Goal: Transaction & Acquisition: Book appointment/travel/reservation

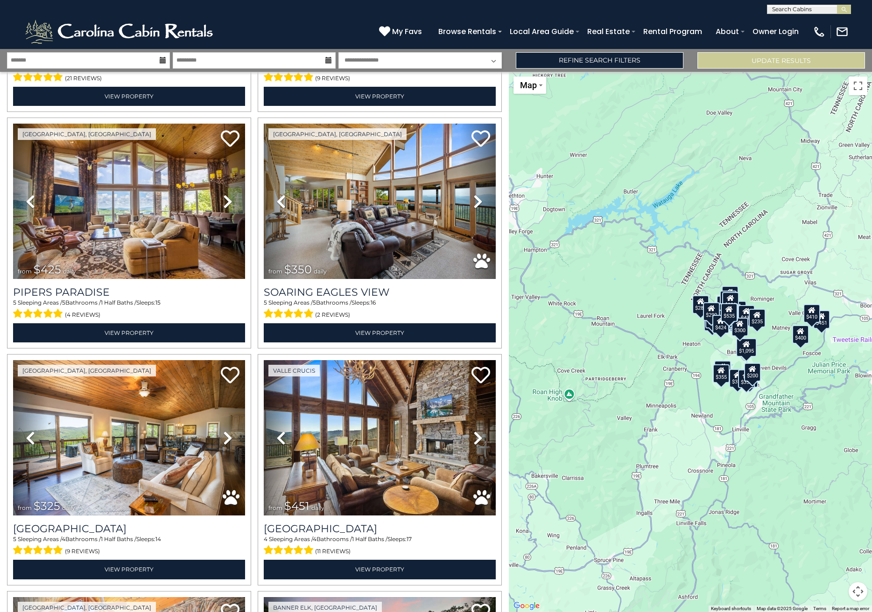
scroll to position [467, 0]
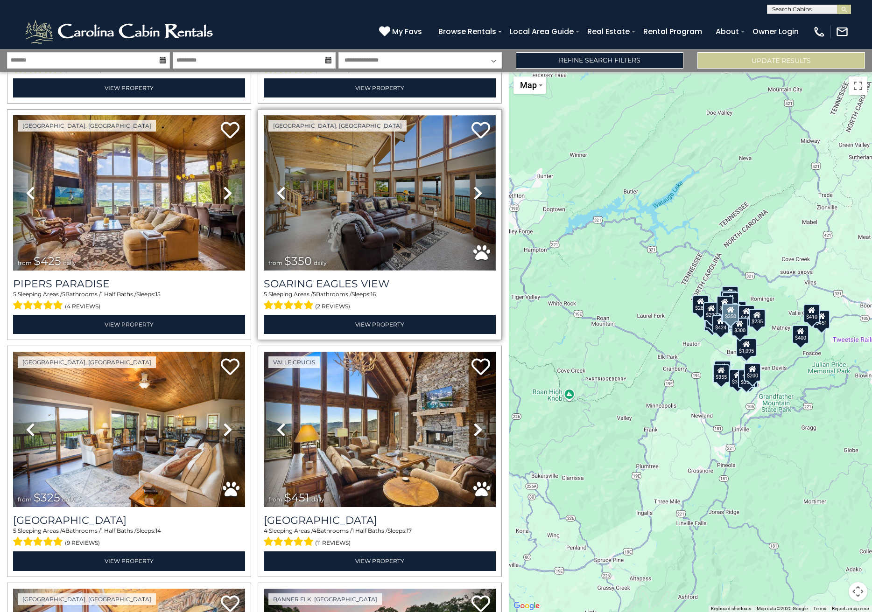
click at [347, 188] on img at bounding box center [380, 192] width 232 height 155
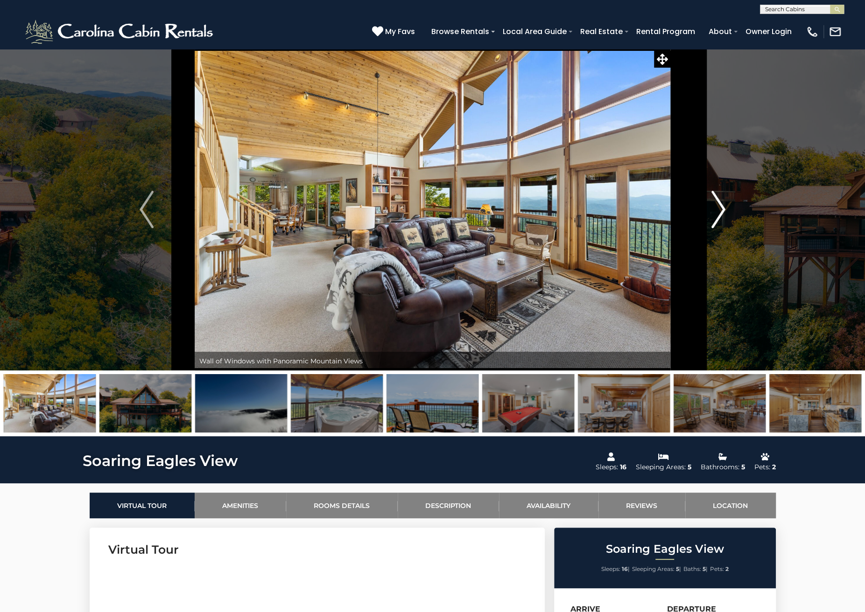
click at [722, 213] on img "Next" at bounding box center [718, 209] width 14 height 37
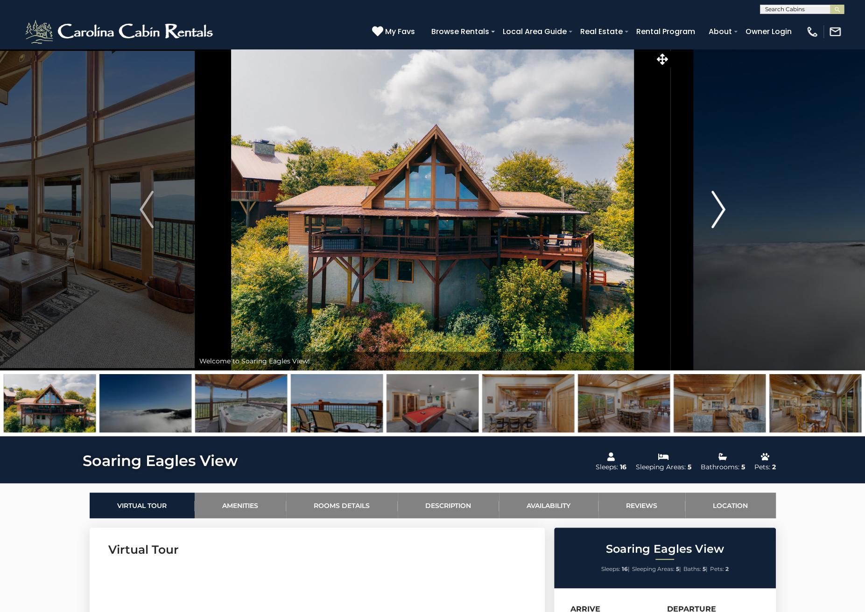
click at [720, 213] on img "Next" at bounding box center [718, 209] width 14 height 37
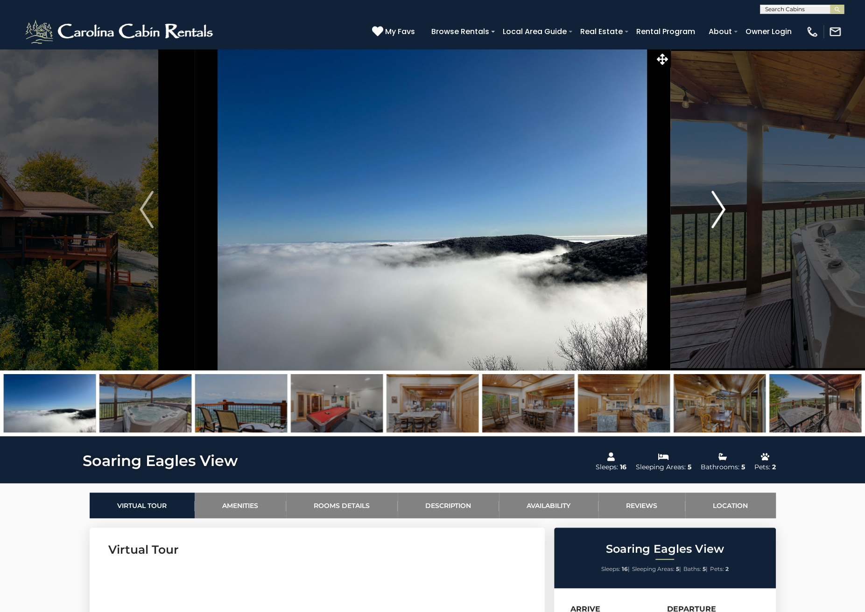
click at [720, 213] on img "Next" at bounding box center [718, 209] width 14 height 37
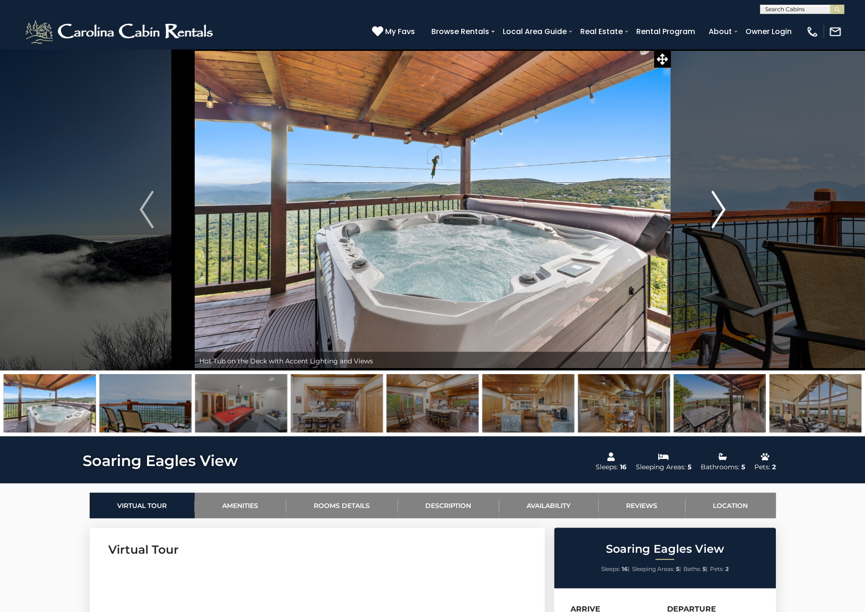
click at [720, 213] on img "Next" at bounding box center [718, 209] width 14 height 37
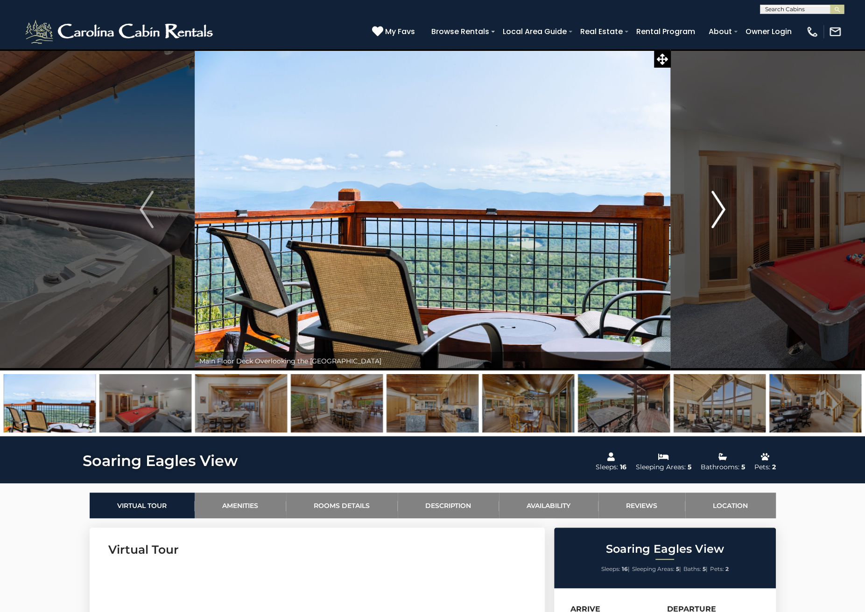
click at [720, 213] on img "Next" at bounding box center [718, 209] width 14 height 37
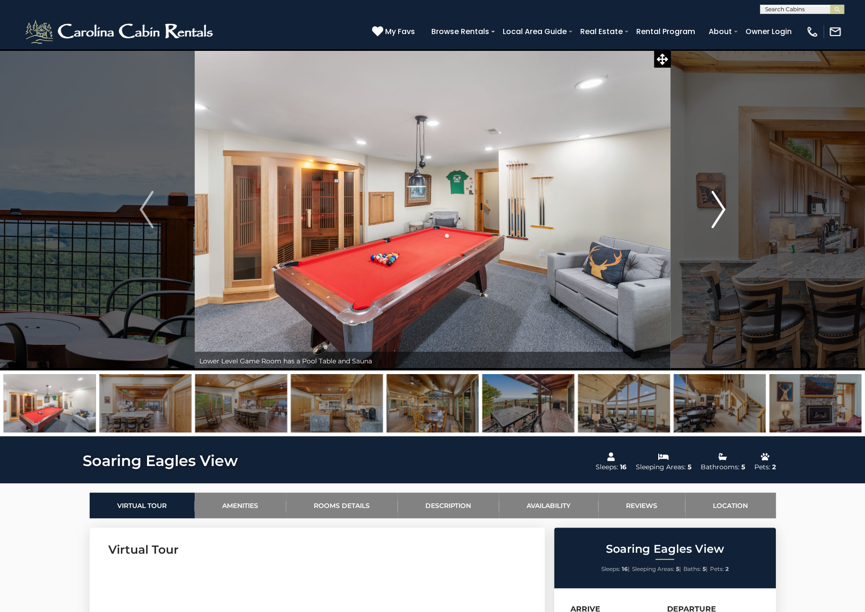
click at [720, 213] on img "Next" at bounding box center [718, 209] width 14 height 37
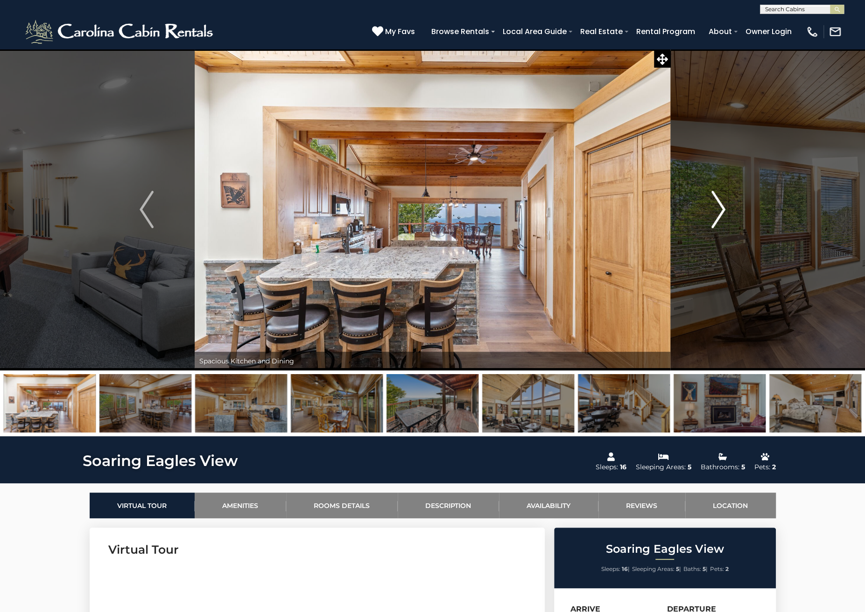
click at [720, 213] on img "Next" at bounding box center [718, 209] width 14 height 37
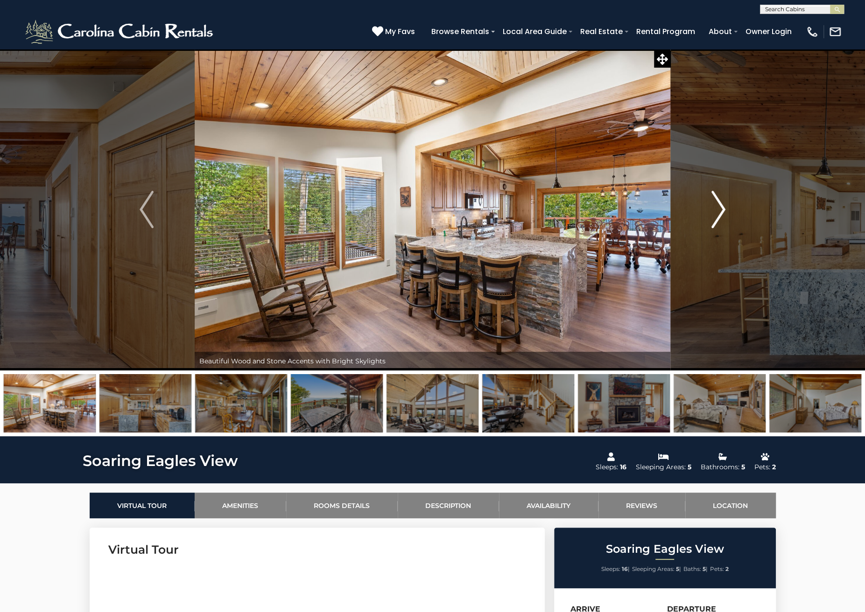
click at [720, 213] on img "Next" at bounding box center [718, 209] width 14 height 37
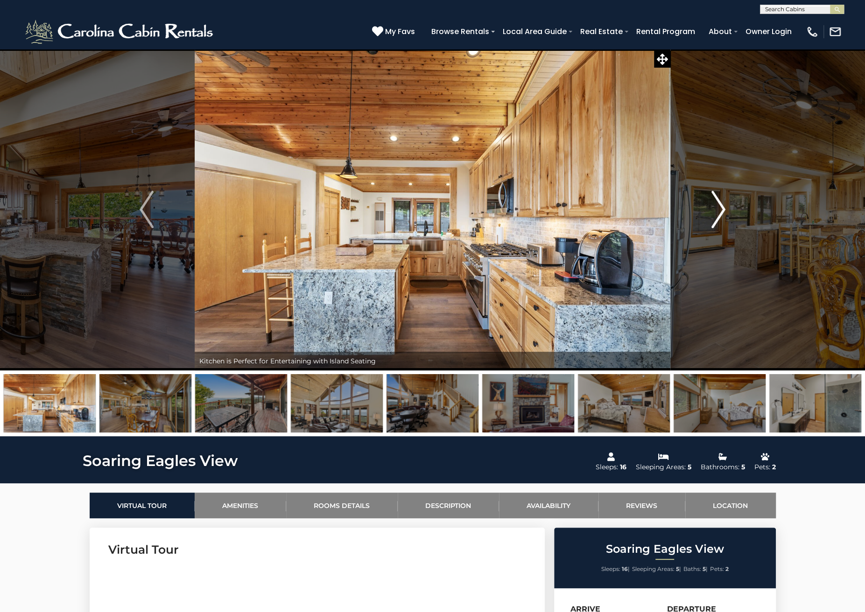
click at [720, 213] on img "Next" at bounding box center [718, 209] width 14 height 37
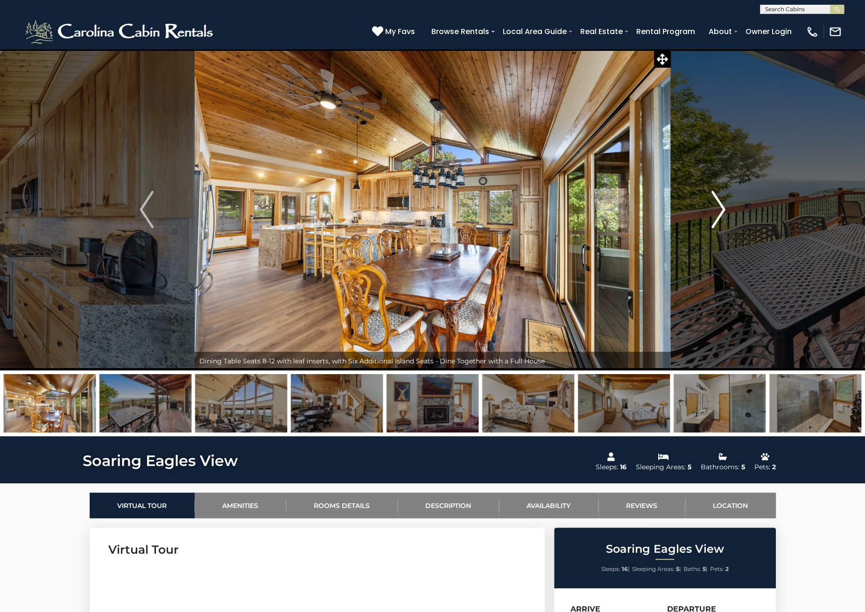
click at [720, 213] on img "Next" at bounding box center [718, 209] width 14 height 37
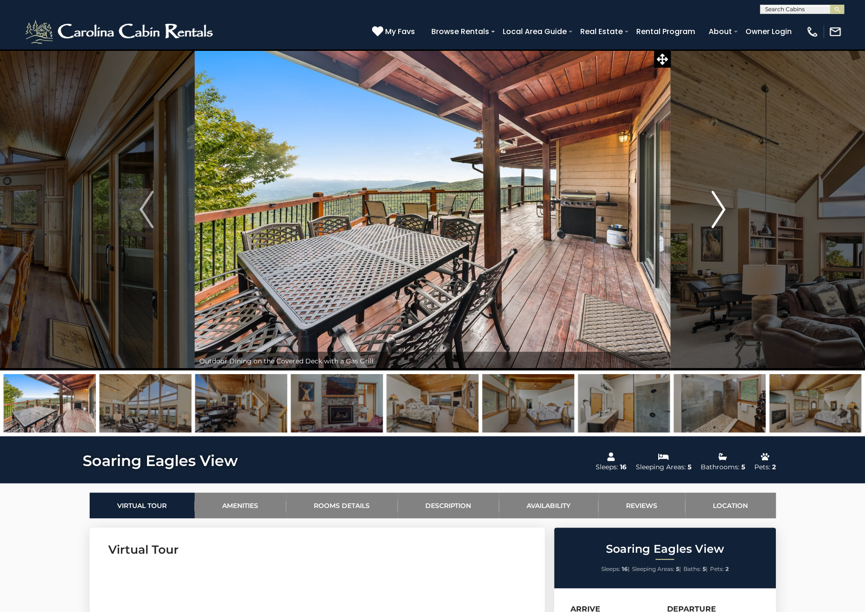
click at [720, 213] on img "Next" at bounding box center [718, 209] width 14 height 37
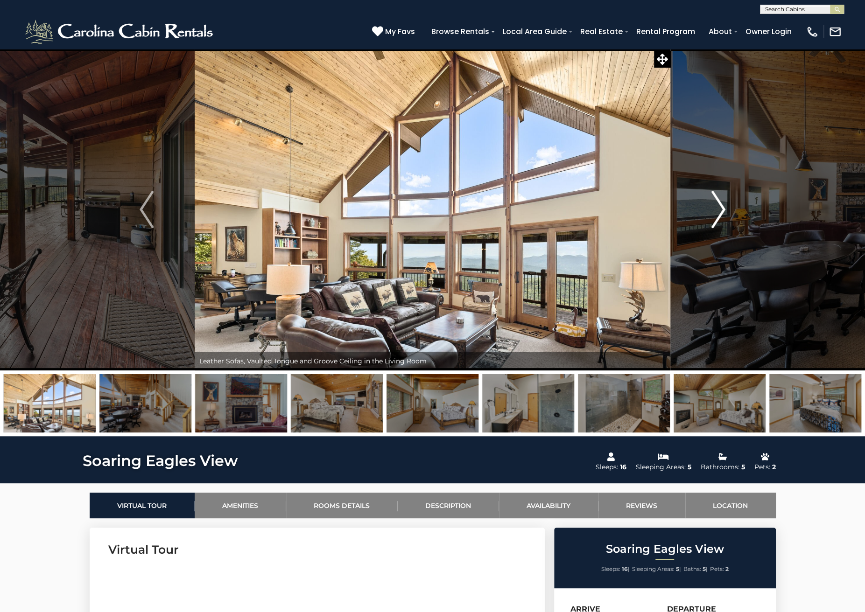
click at [720, 213] on img "Next" at bounding box center [718, 209] width 14 height 37
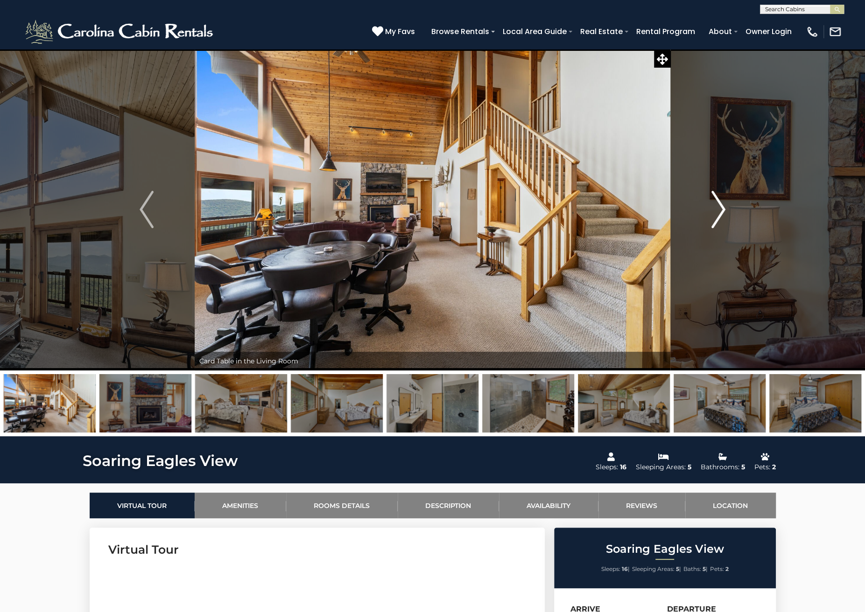
click at [720, 213] on img "Next" at bounding box center [718, 209] width 14 height 37
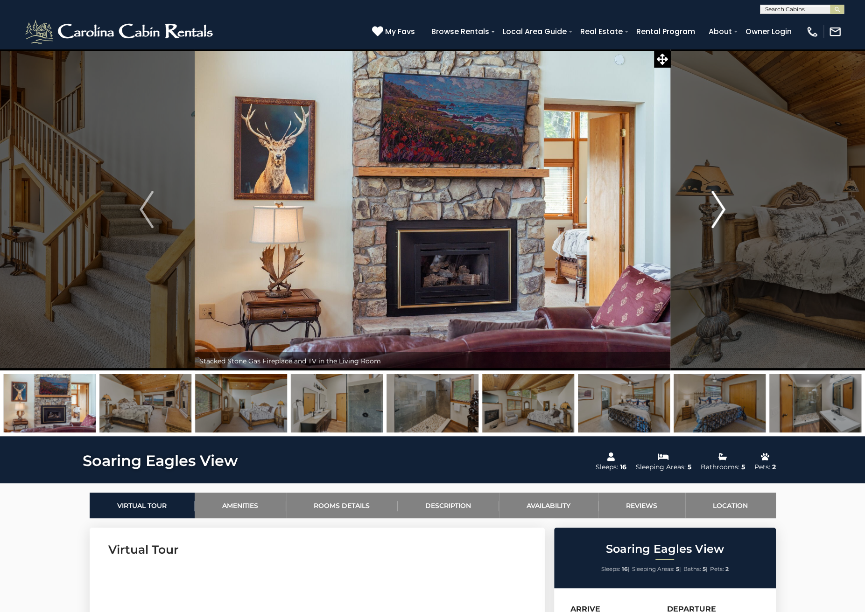
click at [720, 213] on img "Next" at bounding box center [718, 209] width 14 height 37
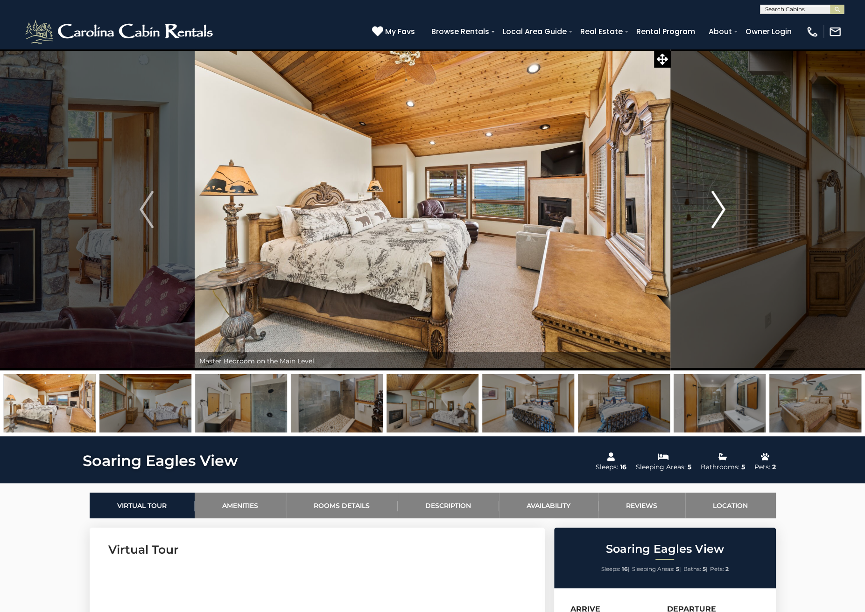
click at [720, 213] on img "Next" at bounding box center [718, 209] width 14 height 37
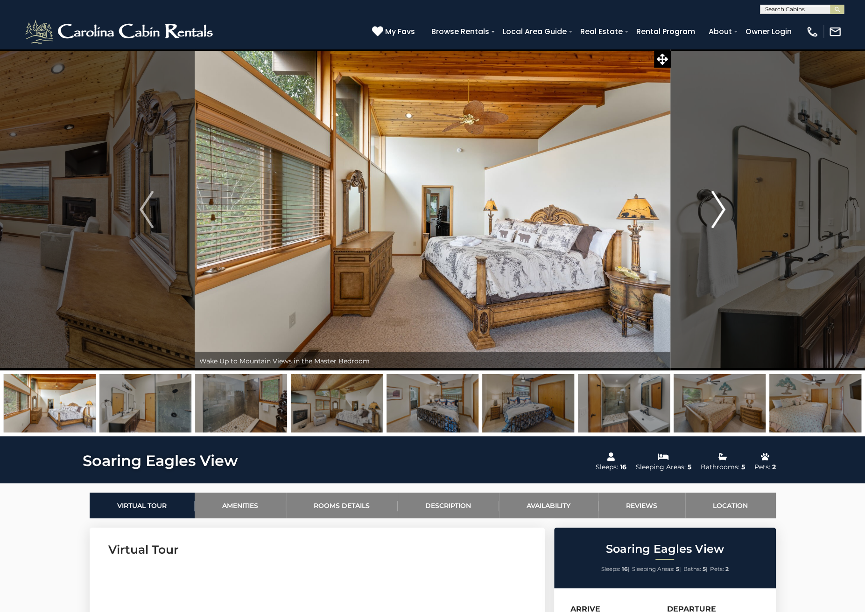
click at [720, 213] on img "Next" at bounding box center [718, 209] width 14 height 37
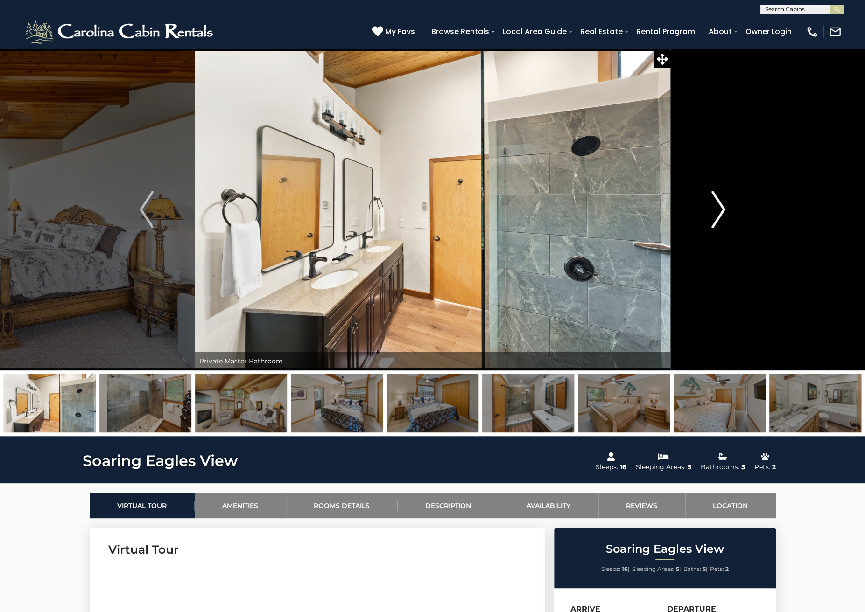
click at [720, 213] on img "Next" at bounding box center [718, 209] width 14 height 37
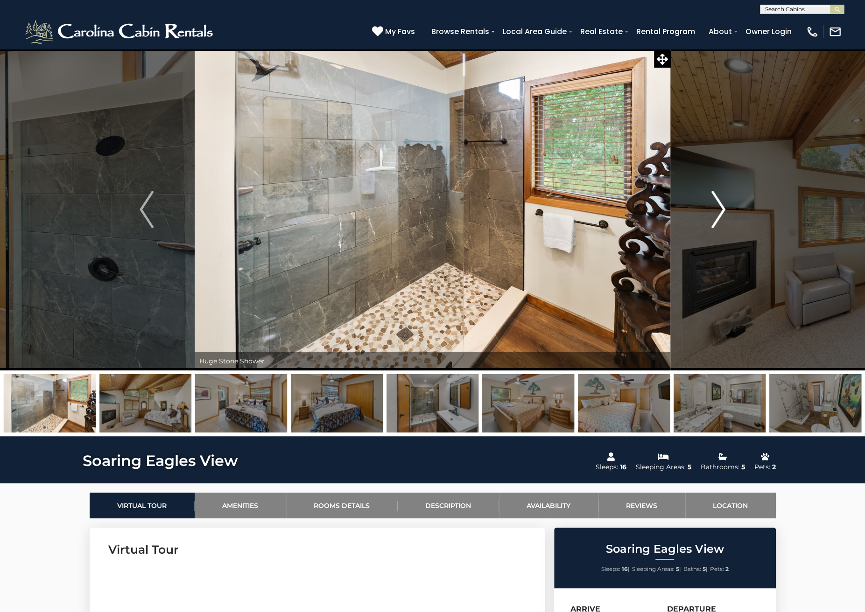
click at [720, 213] on img "Next" at bounding box center [718, 209] width 14 height 37
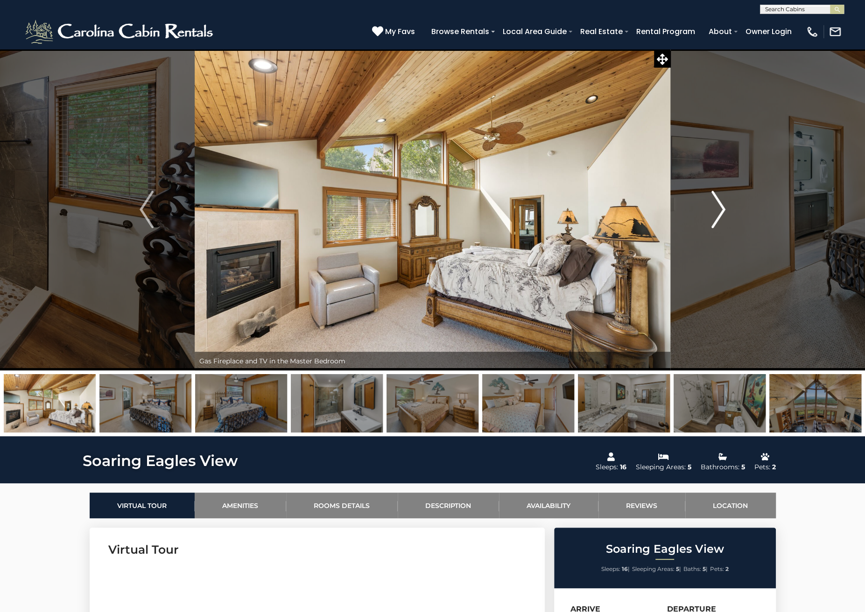
click at [720, 213] on img "Next" at bounding box center [718, 209] width 14 height 37
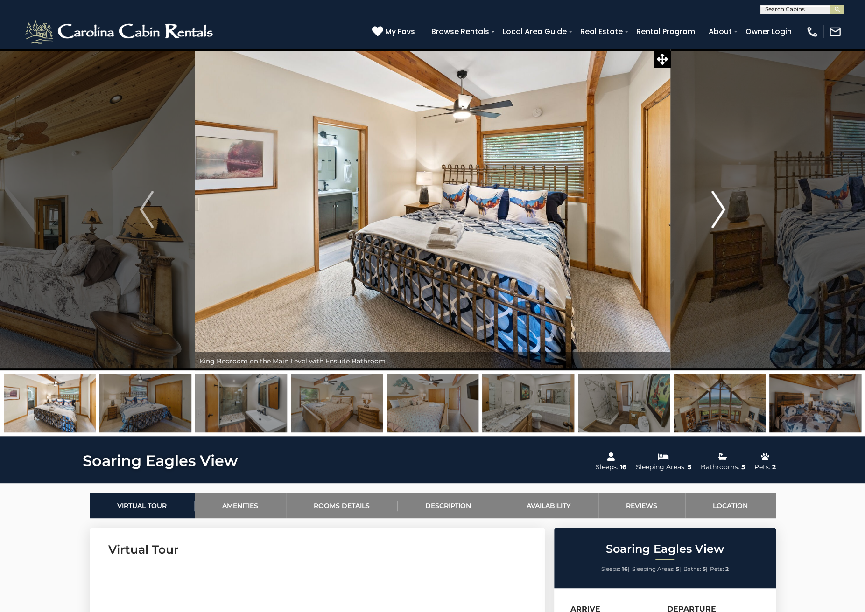
click at [720, 213] on img "Next" at bounding box center [718, 209] width 14 height 37
